Goal: Task Accomplishment & Management: Manage account settings

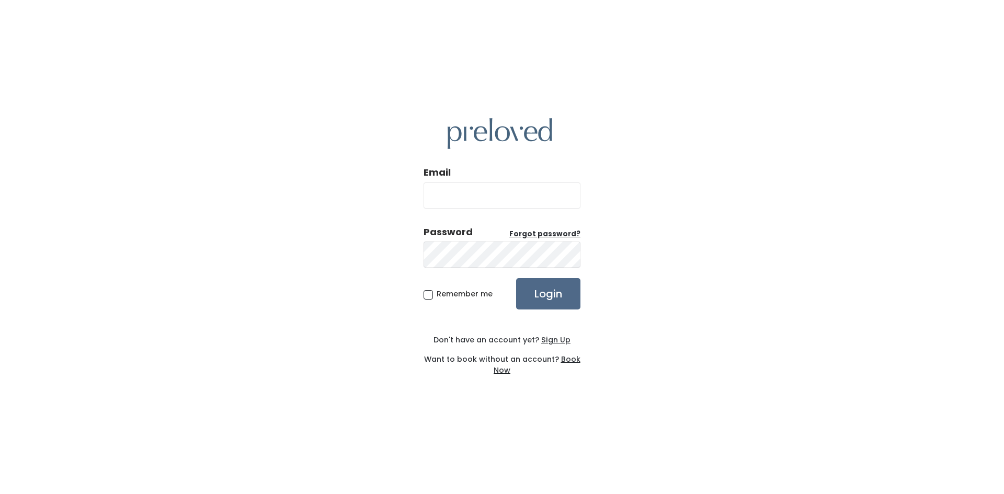
click at [484, 205] on input "Email" at bounding box center [501, 195] width 157 height 26
type input "nurjan.raikhan@gmail.com"
click at [516, 278] on input "Login" at bounding box center [548, 293] width 64 height 31
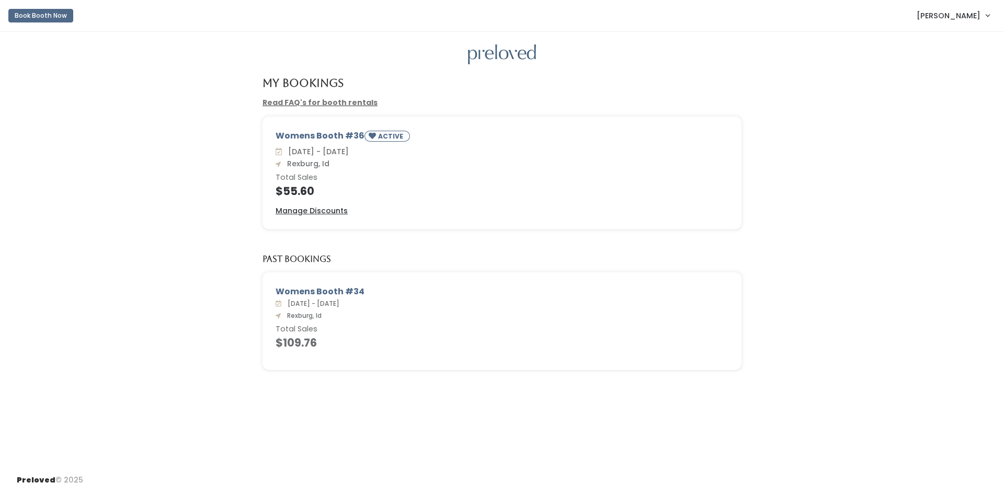
click at [973, 9] on link "Nurjan Raikhan" at bounding box center [953, 15] width 94 height 22
click at [931, 88] on button "Logout" at bounding box center [952, 87] width 94 height 19
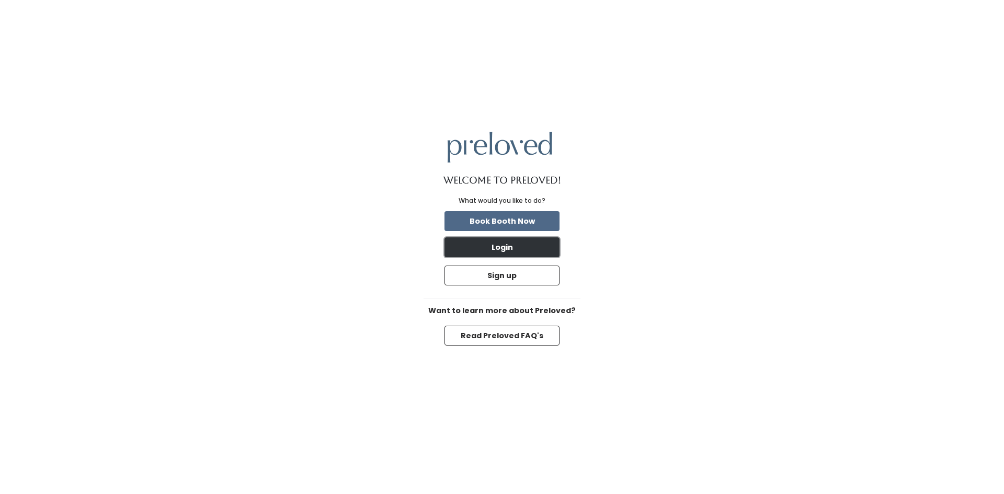
click at [532, 249] on button "Login" at bounding box center [501, 247] width 115 height 20
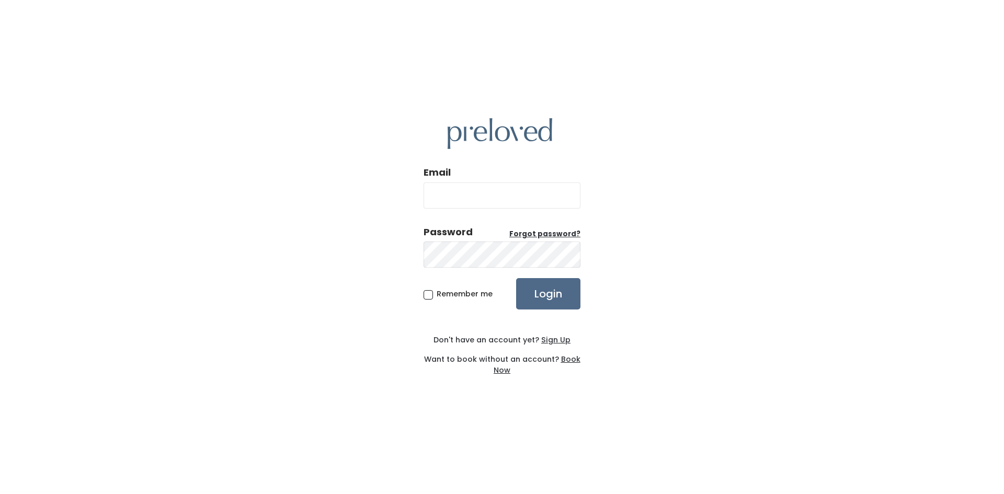
click at [463, 193] on input "Email" at bounding box center [501, 195] width 157 height 26
click at [490, 197] on input "nurjan" at bounding box center [501, 195] width 157 height 26
type input "[EMAIL_ADDRESS][DOMAIN_NAME]"
click at [516, 278] on input "Login" at bounding box center [548, 293] width 64 height 31
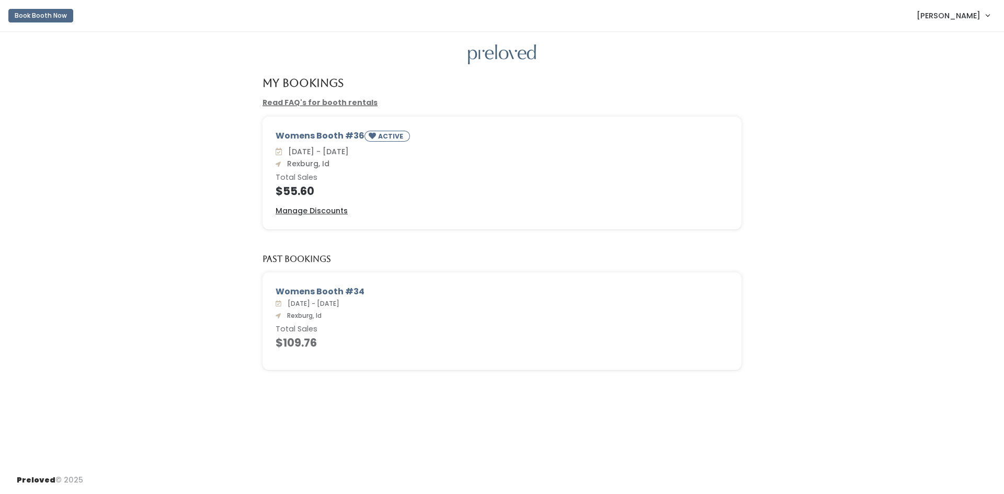
click at [938, 16] on span "[PERSON_NAME]" at bounding box center [948, 15] width 64 height 11
click at [933, 94] on button "Logout" at bounding box center [952, 87] width 94 height 19
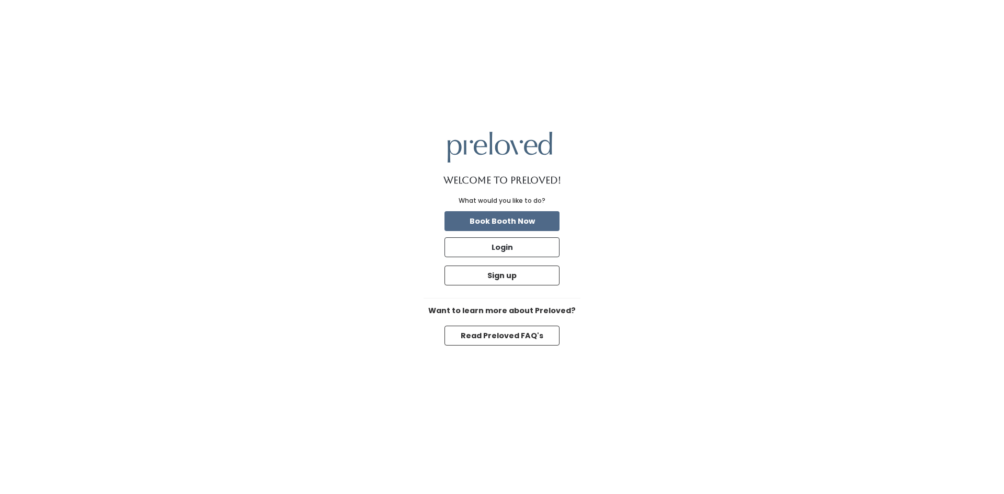
click at [761, 151] on div "Welcome to Preloved! What would you like to do? Book Booth Now Login Sign up Wa…" at bounding box center [502, 247] width 1004 height 494
click at [695, 216] on div "Welcome to Preloved! What would you like to do? Book Booth Now Login Sign up Wa…" at bounding box center [502, 247] width 1004 height 494
